Goal: Information Seeking & Learning: Learn about a topic

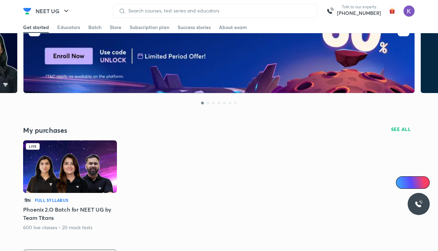
scroll to position [69, 0]
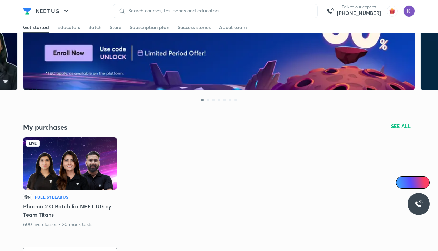
click at [95, 163] on img at bounding box center [70, 163] width 94 height 52
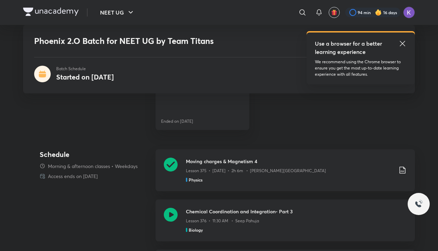
scroll to position [298, 0]
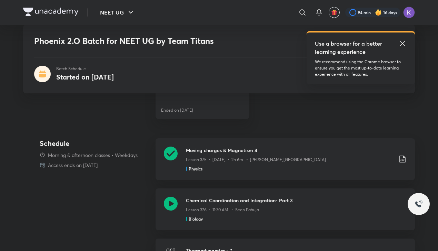
click at [177, 177] on div "Moving charges & Magnetism 4 Lesson 375 • Oct 7 • 2h 6m • Anupam Upadhayay Phys…" at bounding box center [286, 159] width 260 height 42
click at [171, 204] on icon at bounding box center [171, 203] width 14 height 14
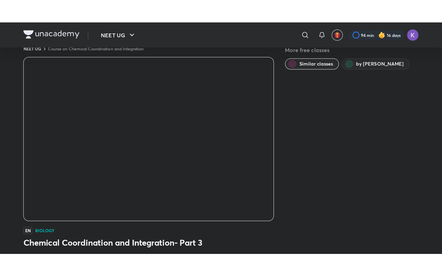
scroll to position [12, 0]
